Goal: Information Seeking & Learning: Learn about a topic

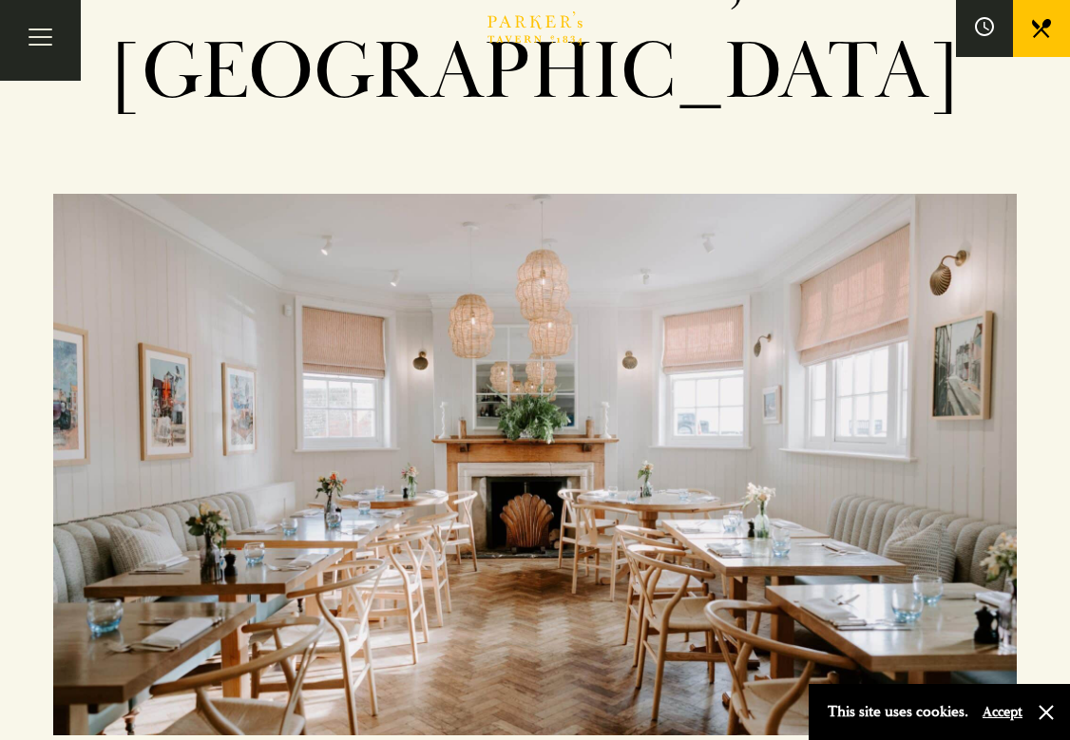
click at [989, 714] on button "Accept" at bounding box center [1003, 712] width 40 height 18
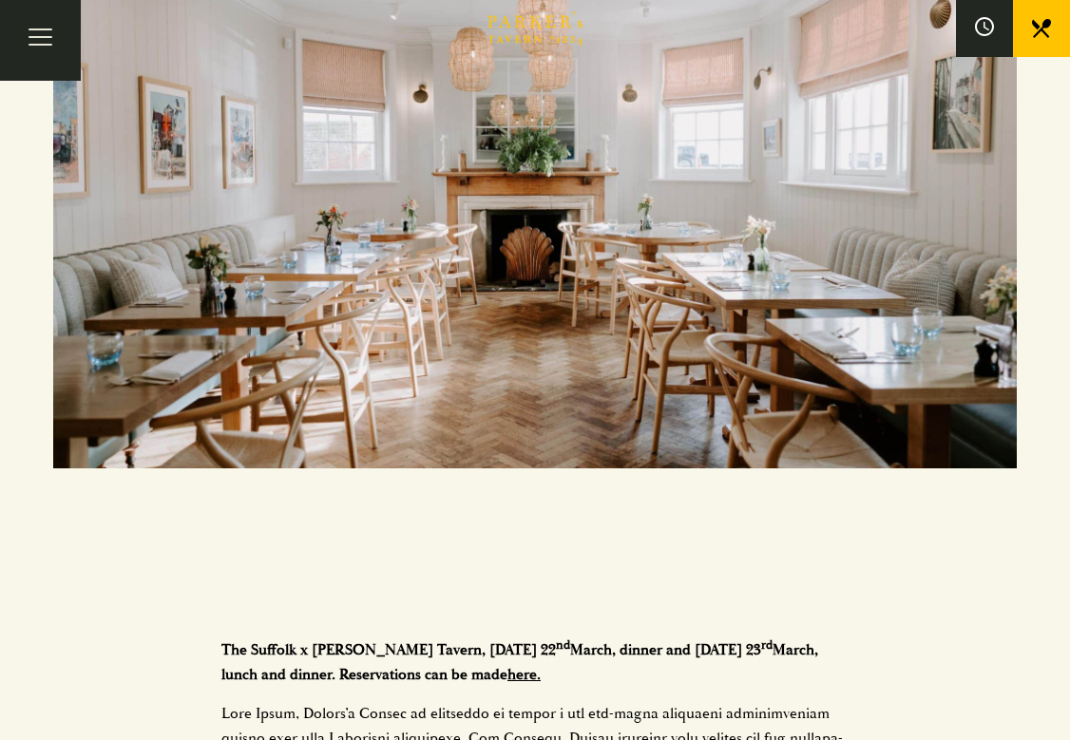
scroll to position [628, 0]
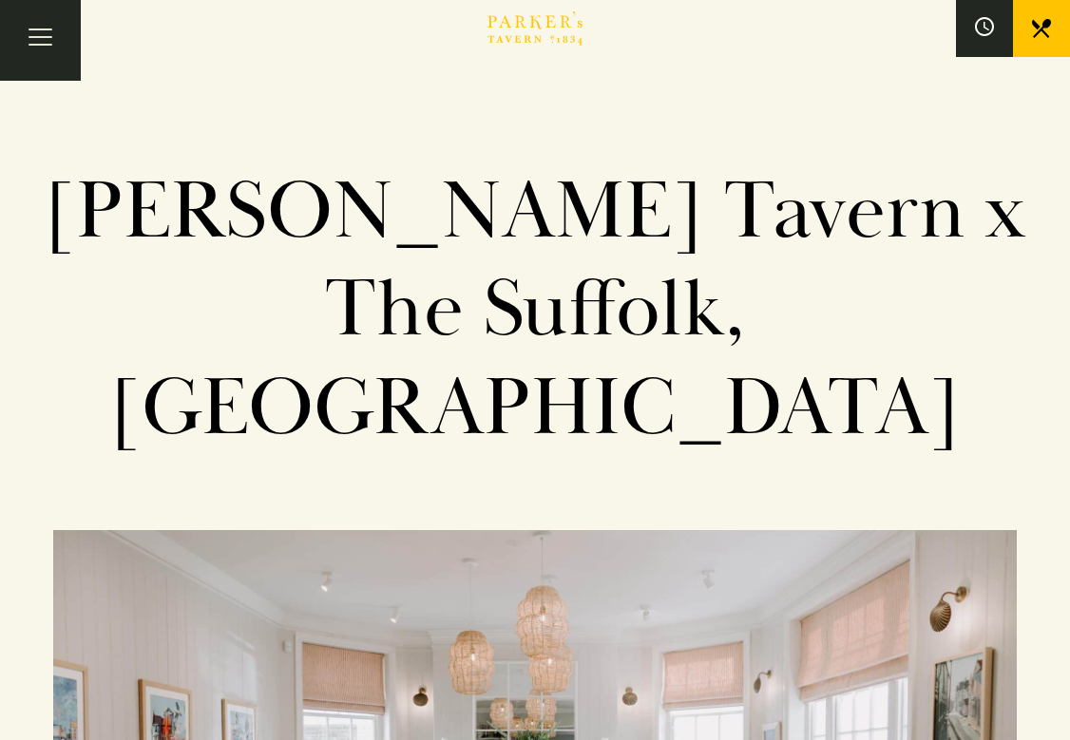
scroll to position [0, 0]
click at [518, 26] on icon "Brasserie Restaurant Cambridge | Parker's Tavern Cambridge" at bounding box center [520, 22] width 11 height 12
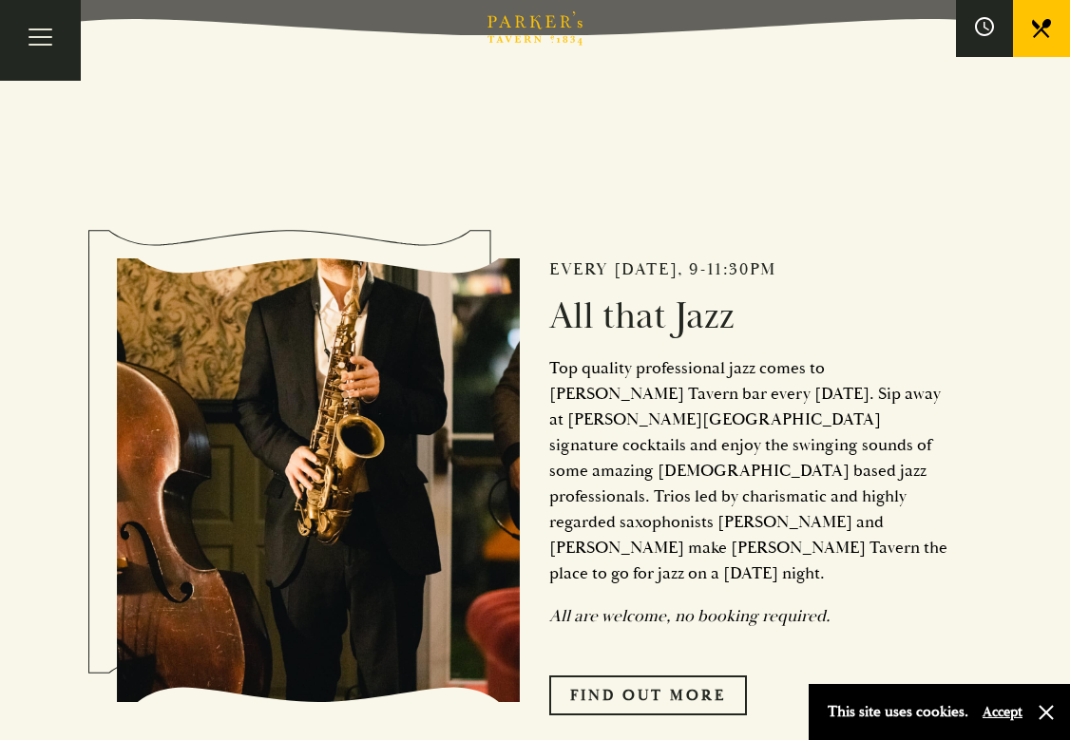
scroll to position [756, 0]
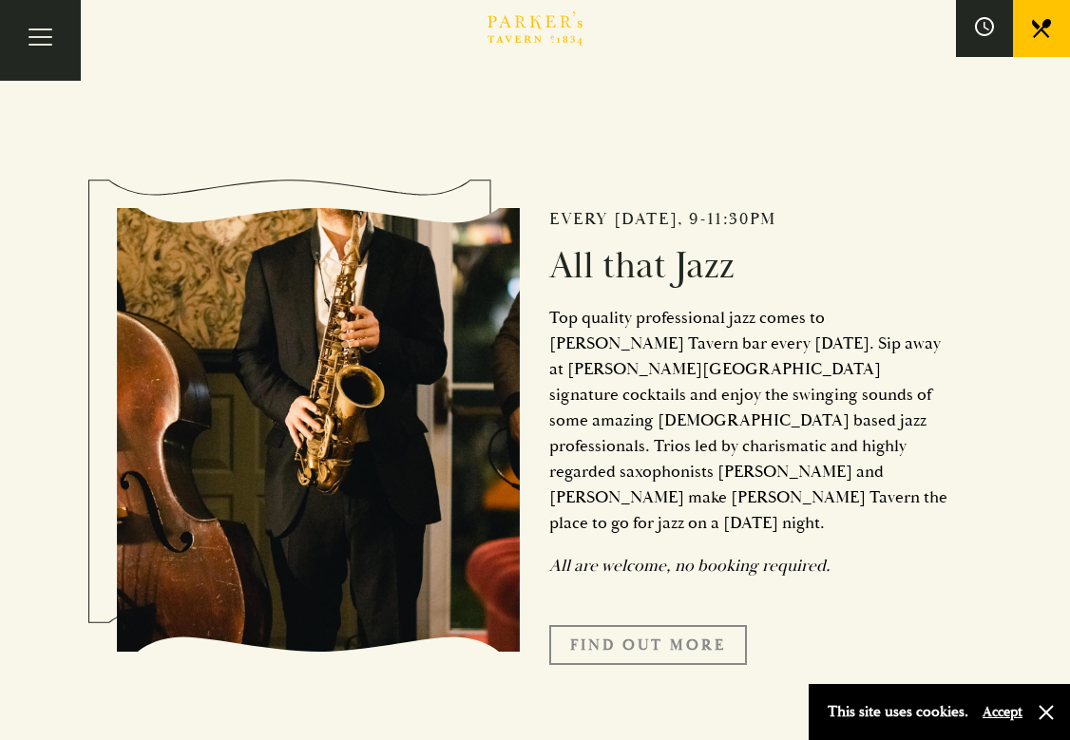
click at [604, 625] on link "Find Out More" at bounding box center [648, 645] width 198 height 40
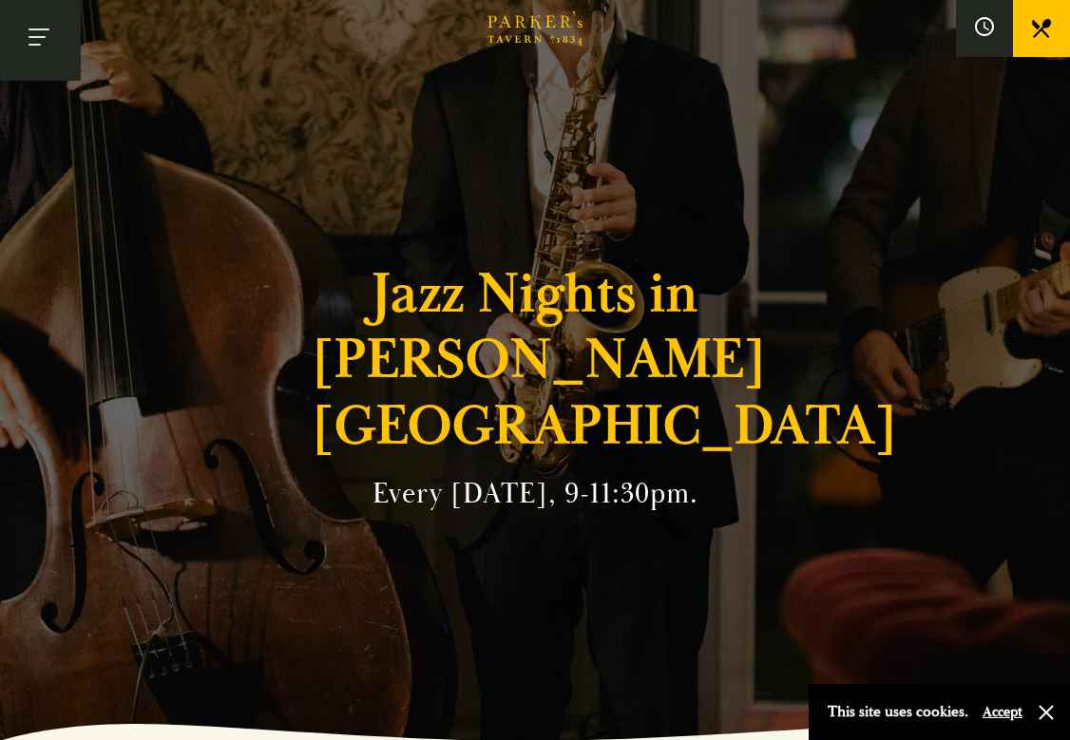
click at [52, 30] on button "Toggle navigation" at bounding box center [40, 40] width 81 height 81
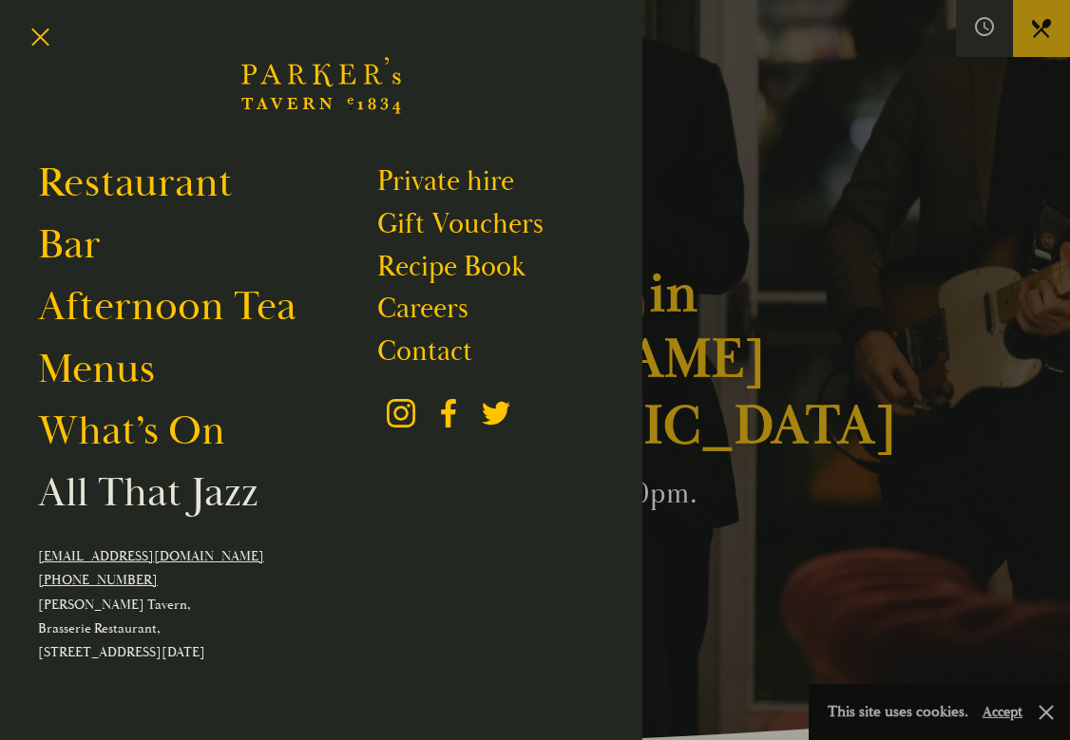
click at [167, 495] on link "All That Jazz" at bounding box center [148, 493] width 221 height 51
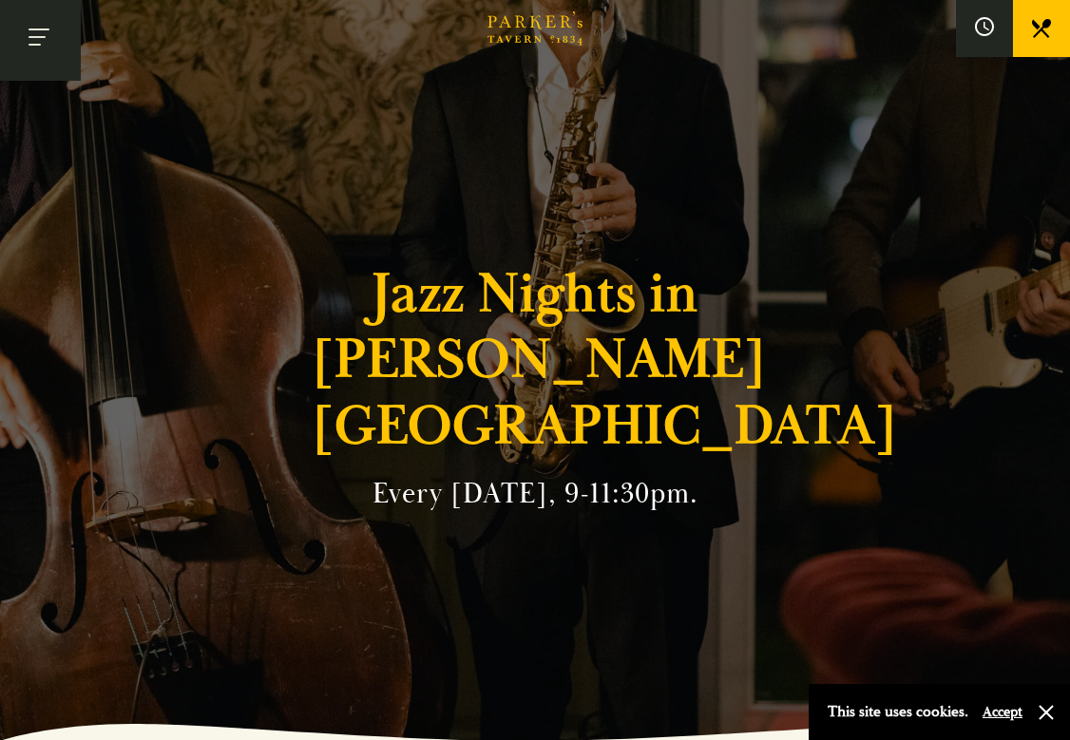
click at [34, 64] on button "Toggle navigation" at bounding box center [40, 40] width 81 height 81
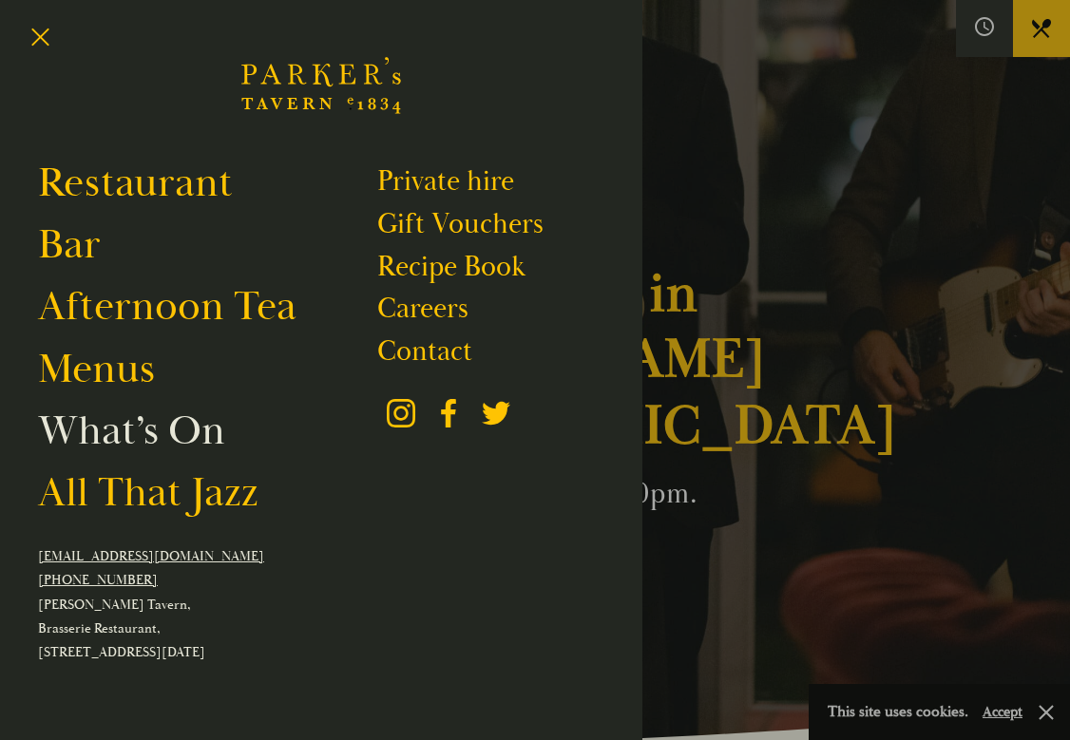
click at [140, 433] on link "What’s On" at bounding box center [131, 431] width 187 height 51
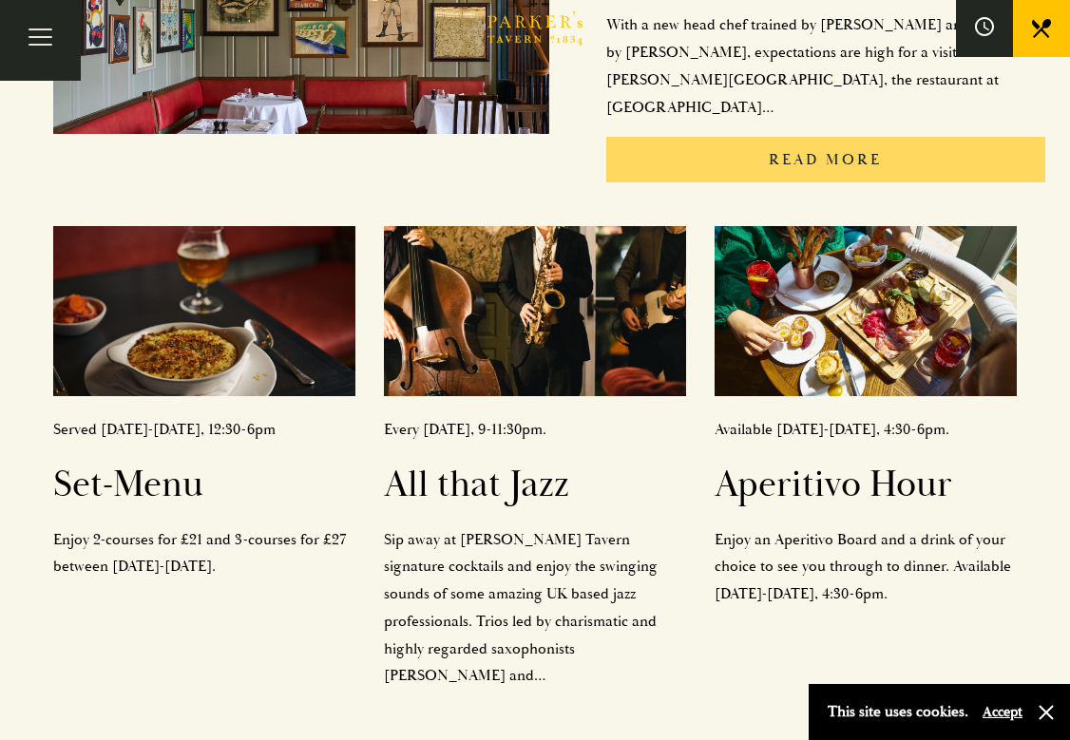
scroll to position [669, 0]
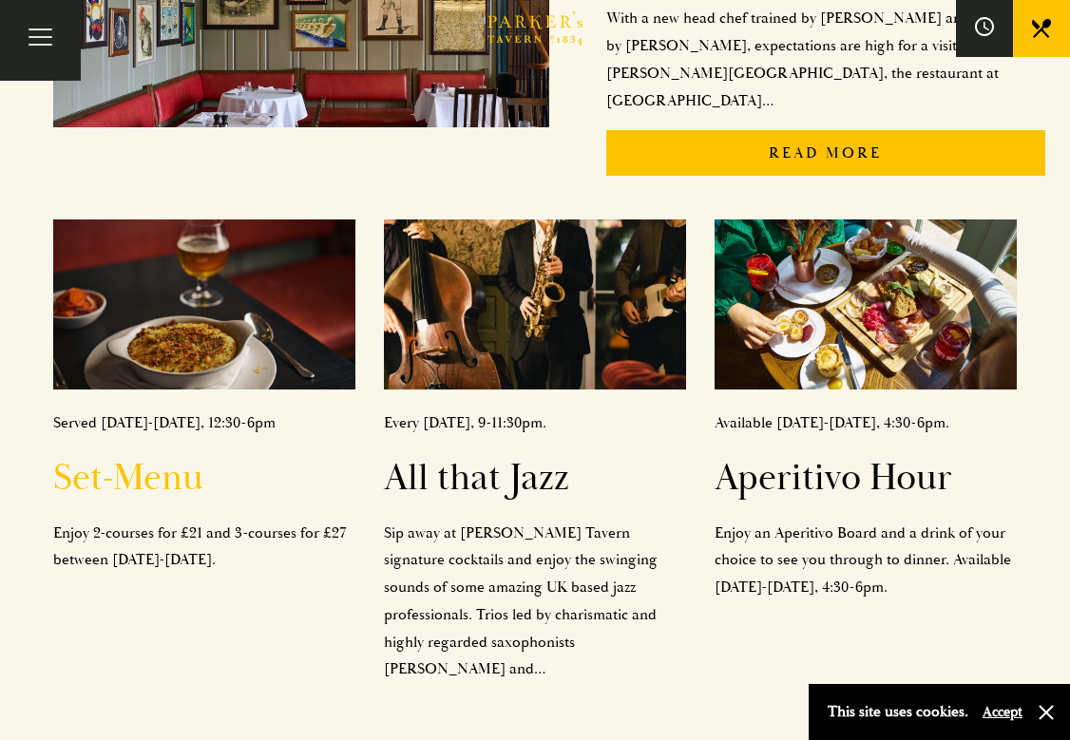
click at [155, 228] on img at bounding box center [204, 305] width 302 height 170
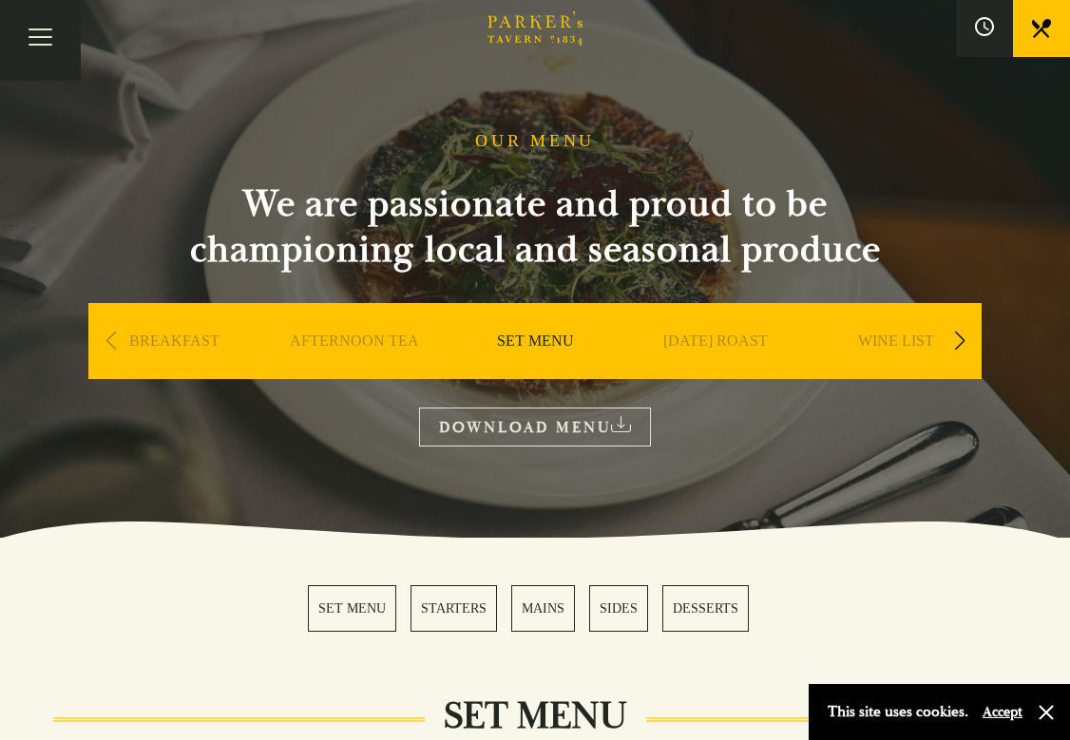
scroll to position [35, 0]
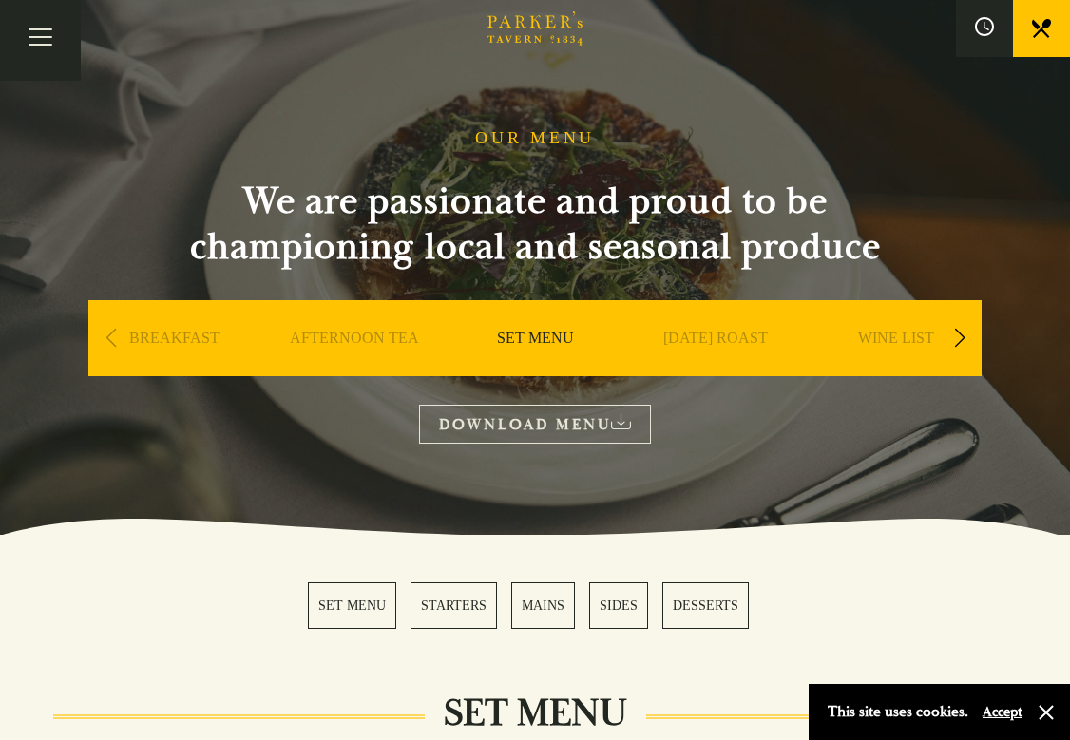
click at [726, 341] on link "SUNDAY ROAST" at bounding box center [715, 367] width 105 height 76
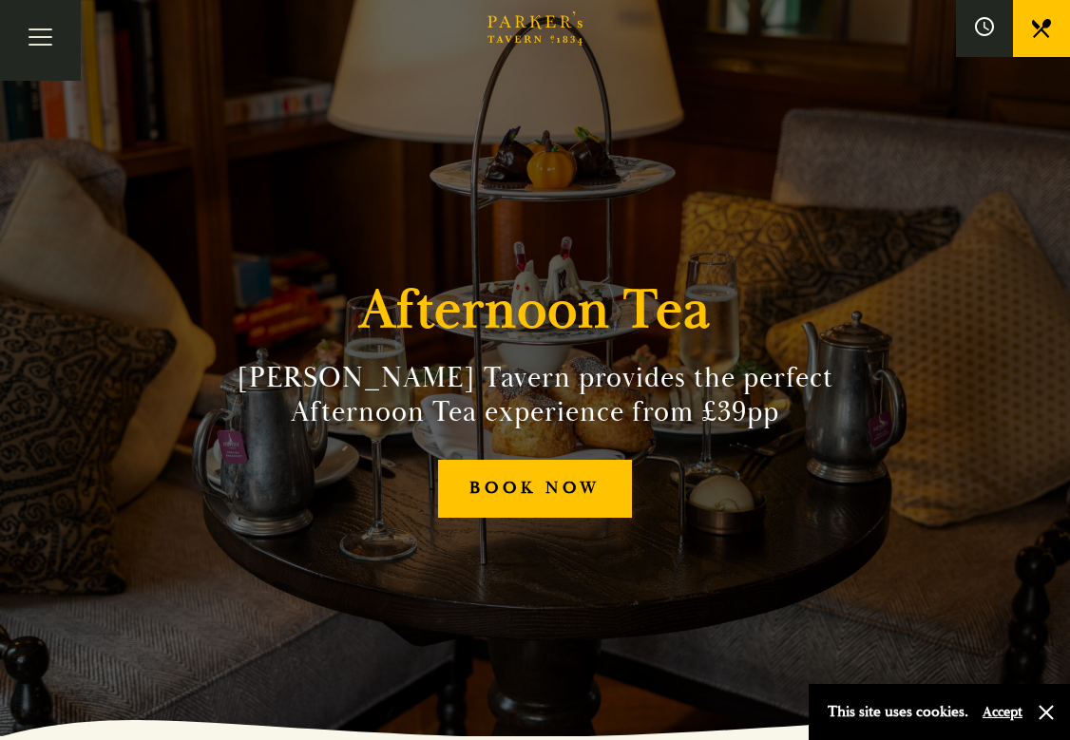
scroll to position [7, 0]
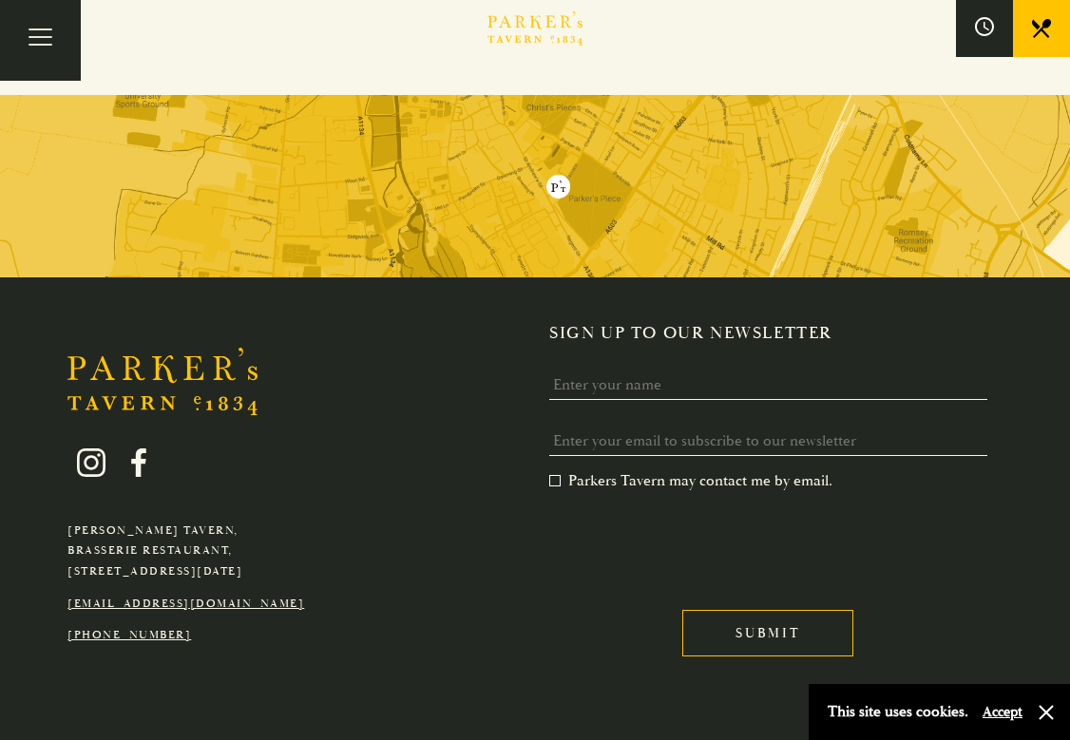
scroll to position [3270, 0]
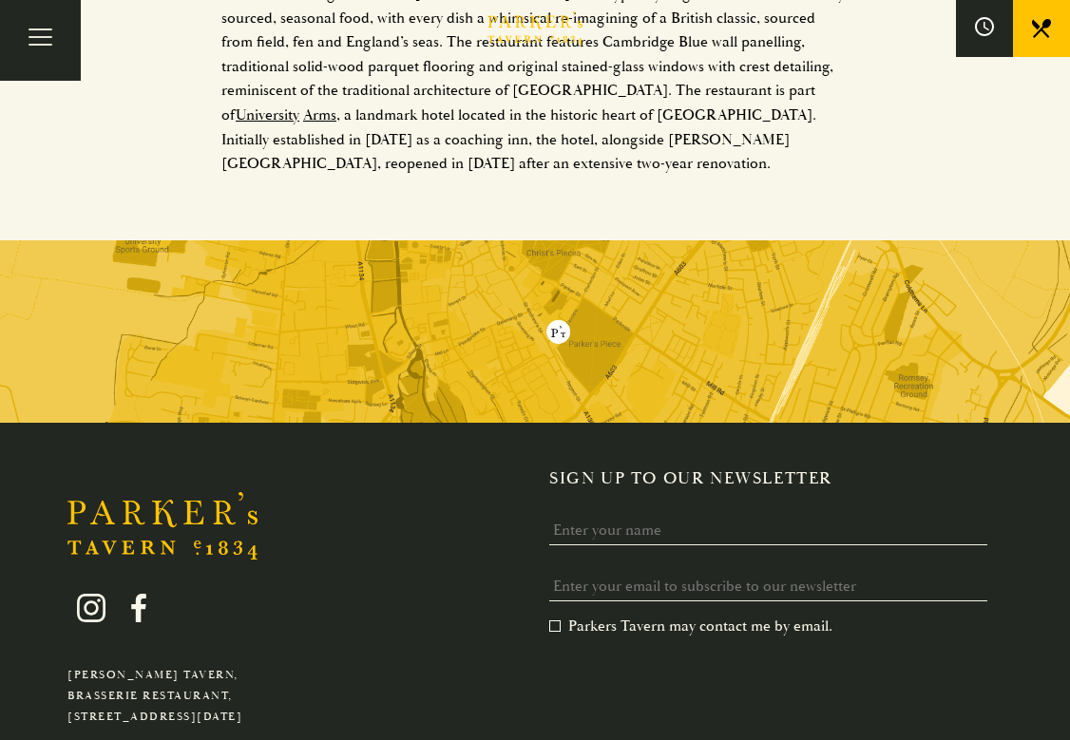
scroll to position [4302, 0]
